Goal: Information Seeking & Learning: Find specific fact

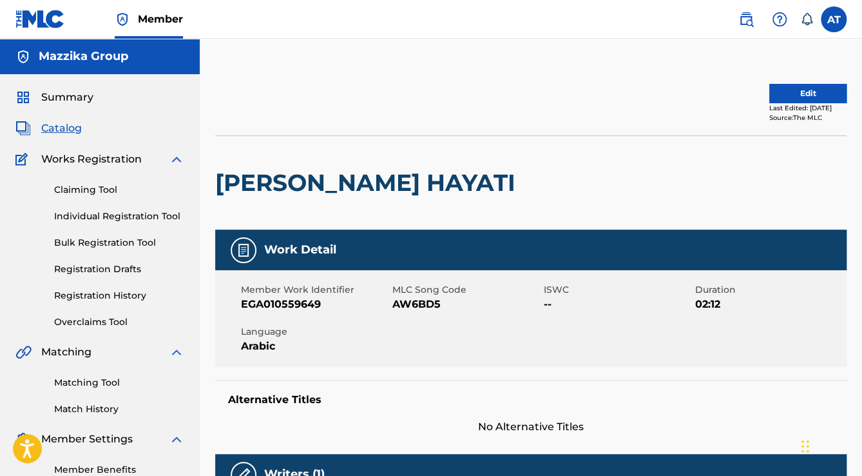
click at [75, 129] on span "Catalog" at bounding box center [61, 128] width 41 height 15
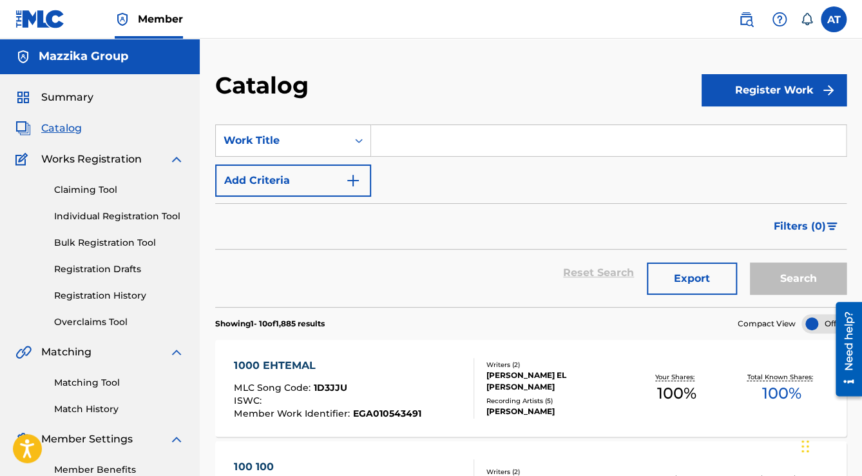
click at [355, 174] on img "Search Form" at bounding box center [352, 180] width 15 height 15
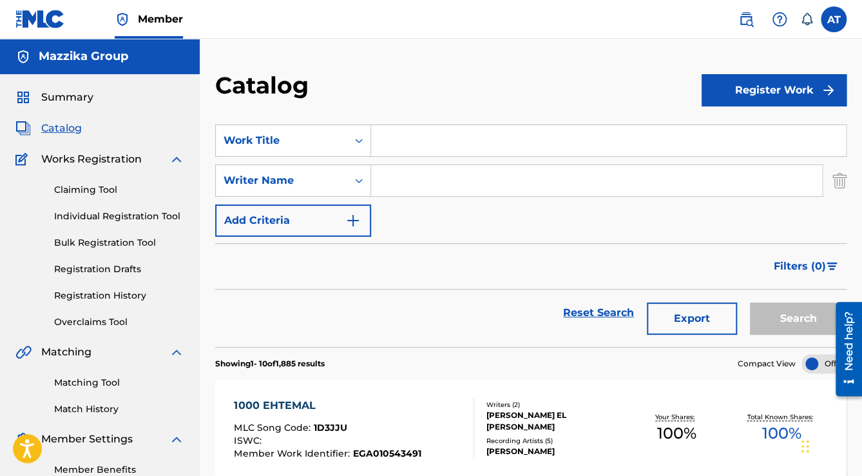
click at [418, 136] on input "Search Form" at bounding box center [608, 140] width 475 height 31
paste input "Made in [GEOGRAPHIC_DATA]"
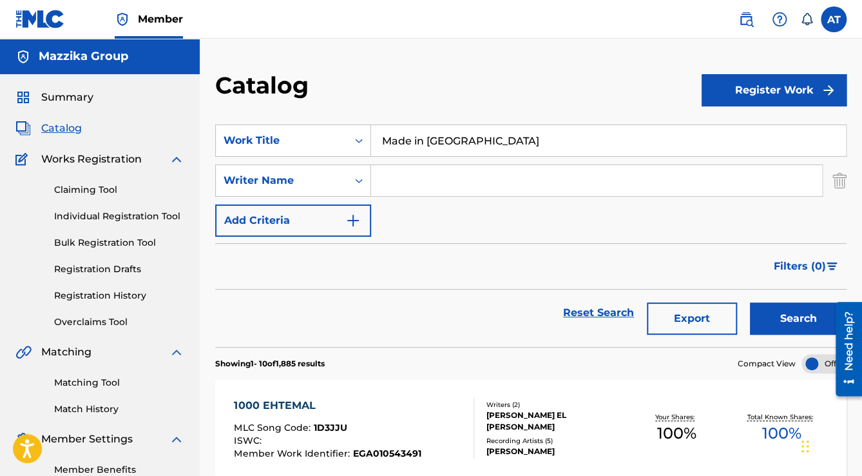
type input "Made in [GEOGRAPHIC_DATA]"
click at [750, 302] on button "Search" at bounding box center [798, 318] width 97 height 32
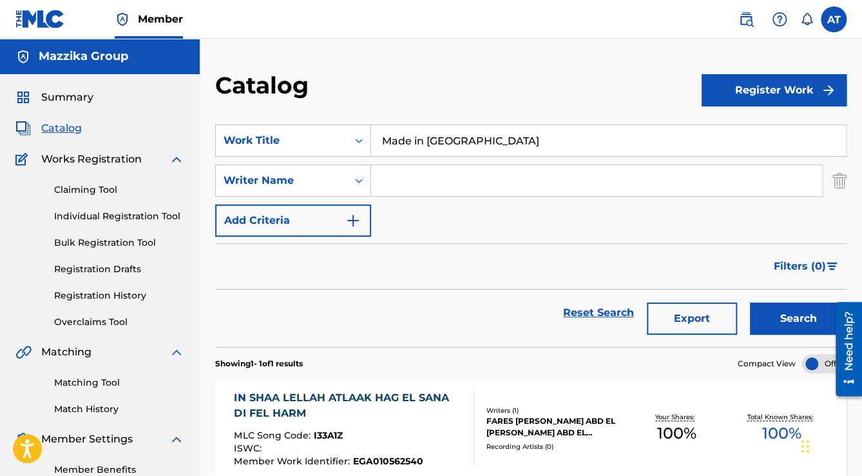
click at [474, 139] on input "Made in [GEOGRAPHIC_DATA]" at bounding box center [608, 140] width 475 height 31
